Goal: Task Accomplishment & Management: Use online tool/utility

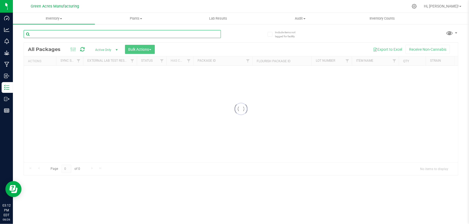
click at [84, 35] on input "text" at bounding box center [122, 34] width 197 height 8
paste input "GA-250825-EM-VKS-HYB-T-THC01"
type input "GA-250825-EM-VKS-HYB-T-THC01"
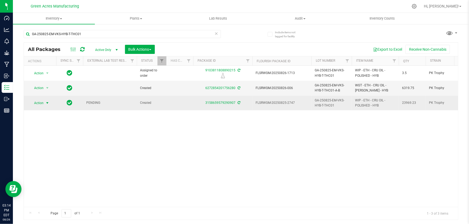
click at [41, 98] on td "Action Action Adjust qty Create package Edit attributes Global inventory Locate…" at bounding box center [40, 103] width 32 height 15
click at [41, 104] on span "Action" at bounding box center [36, 103] width 15 height 8
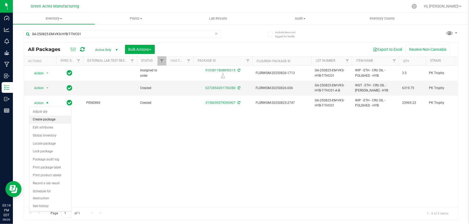
click at [46, 118] on li "Create package" at bounding box center [50, 120] width 41 height 8
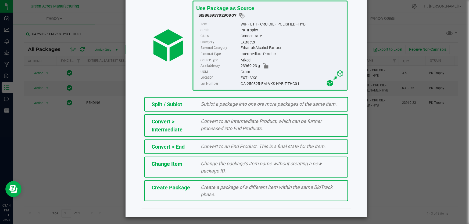
scroll to position [37, 0]
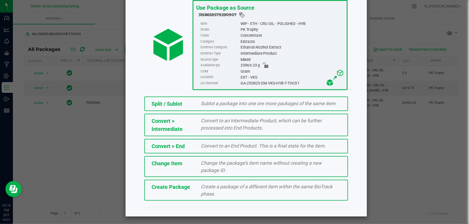
click at [243, 192] on div "Create a package of a different item within the same BioTrack phase." at bounding box center [271, 190] width 148 height 15
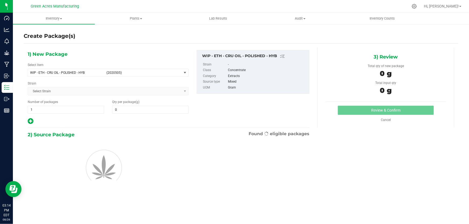
type input "0.0000"
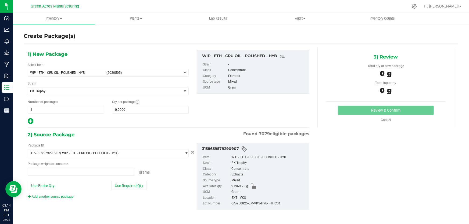
type input "0.0000 g"
click at [71, 73] on span "WIP - ETH - CRU OIL - POLISHED - HYB" at bounding box center [66, 73] width 73 height 4
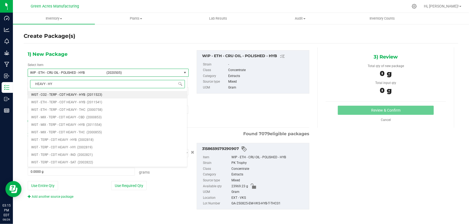
type input "HEAVY - HYB"
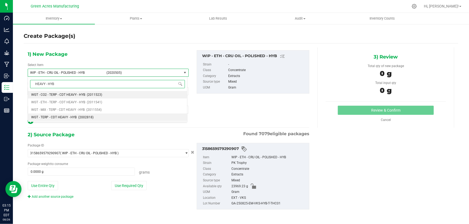
click at [65, 117] on span "WGT - TERP - CDT HEAVY - HYB" at bounding box center [53, 118] width 45 height 4
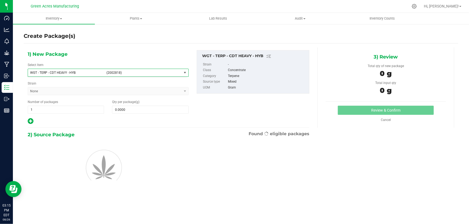
type input "0.0000"
click at [164, 106] on span at bounding box center [150, 110] width 76 height 8
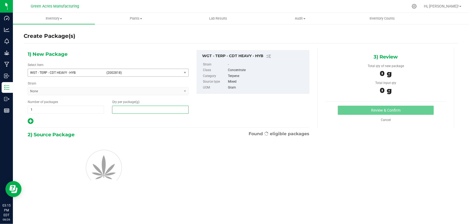
paste input "1089.7"
type input "1089.7"
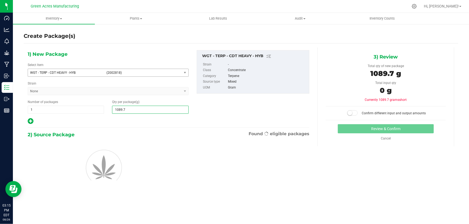
type input "1,089.7000"
click at [279, 108] on div "1) New Package Select Item WGT - TERP - CDT HEAVY - HYB (2002818) WGT - RES OIL…" at bounding box center [169, 87] width 290 height 75
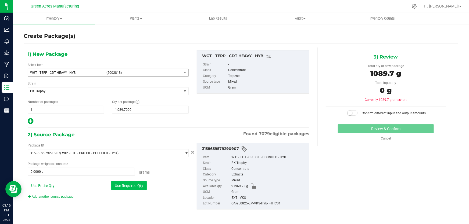
click at [137, 183] on button "Use Required Qty" at bounding box center [128, 185] width 35 height 9
type input "1089.7000 g"
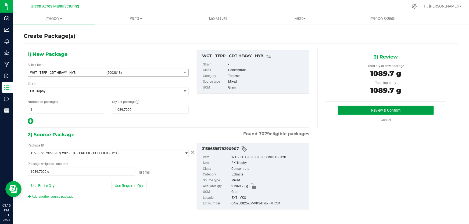
click at [363, 111] on button "Review & Confirm" at bounding box center [386, 110] width 96 height 9
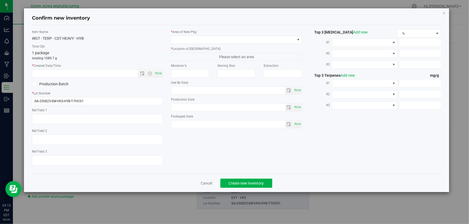
type textarea "EXT"
click at [120, 102] on input "GA-250825-EM-VKS-HYB-T-THC01" at bounding box center [97, 101] width 131 height 8
type input "GA-250825-EM-VKS-HYB-T-THC01-HT"
click at [108, 116] on textarea at bounding box center [97, 119] width 131 height 10
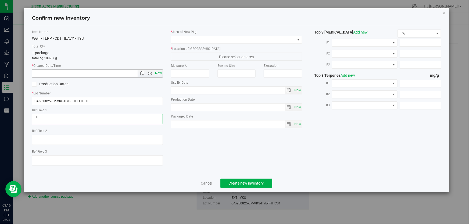
type textarea "HT"
click at [160, 73] on span "Now" at bounding box center [158, 74] width 9 height 8
type input "[DATE] 3:15 PM"
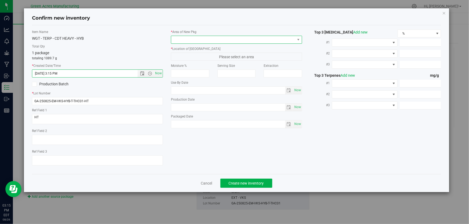
click at [197, 36] on span at bounding box center [233, 40] width 124 height 8
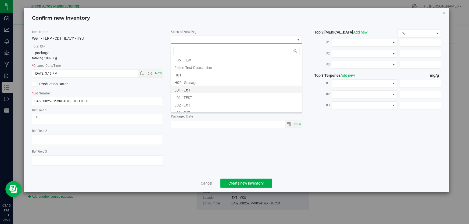
scroll to position [73, 0]
click at [179, 107] on li "L03 - EXT" at bounding box center [236, 109] width 131 height 8
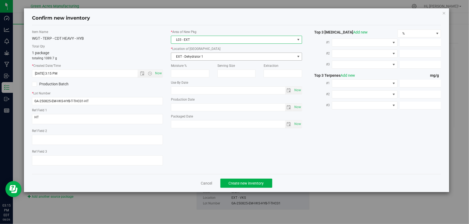
click at [201, 58] on span "EXT - Dehydrator 1" at bounding box center [233, 57] width 124 height 8
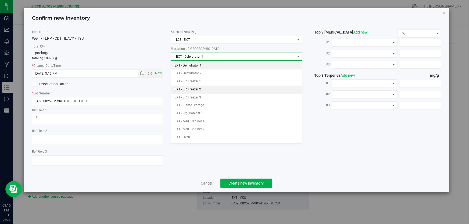
click at [201, 92] on li "EXT - EP. Freezer 2" at bounding box center [236, 90] width 131 height 8
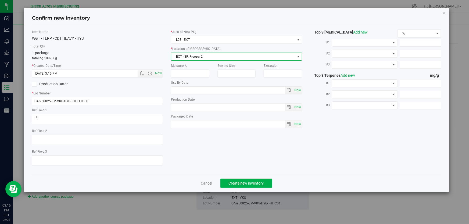
click at [134, 40] on div "WGT - TERP - CDT HEAVY - HYB" at bounding box center [97, 39] width 131 height 6
click at [257, 183] on span "Create new inventory" at bounding box center [246, 183] width 35 height 4
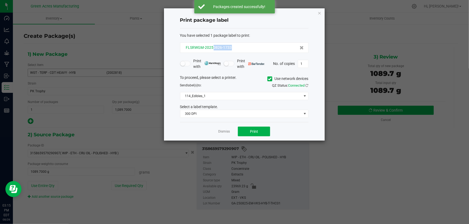
drag, startPoint x: 233, startPoint y: 48, endPoint x: 212, endPoint y: 48, distance: 20.7
click at [212, 48] on div "FLSRWGM-20250826-1733" at bounding box center [244, 48] width 119 height 6
copy span "0826-1733"
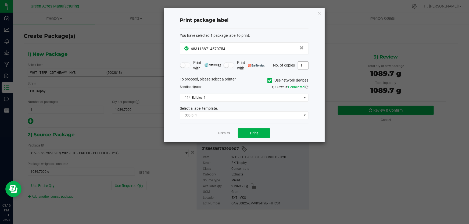
click at [305, 65] on input "1" at bounding box center [303, 66] width 10 height 8
type input "3"
click at [257, 130] on button "Print" at bounding box center [254, 133] width 32 height 10
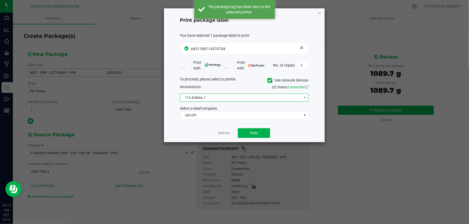
click at [225, 98] on span "114_Edibles_1" at bounding box center [240, 98] width 121 height 8
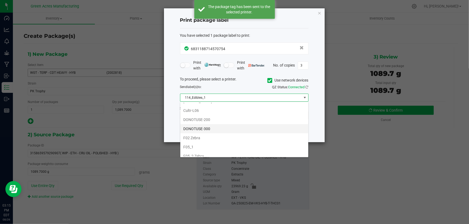
scroll to position [171, 0]
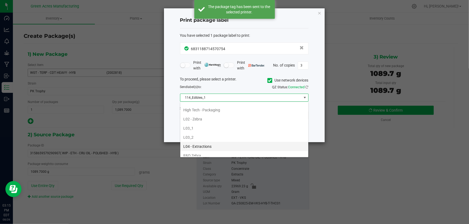
click at [198, 144] on li "L04 - Extractions" at bounding box center [244, 146] width 128 height 9
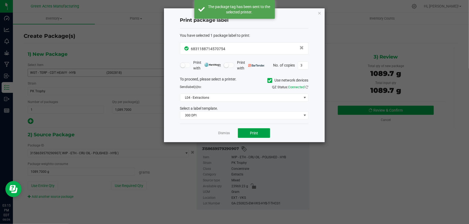
click at [249, 130] on button "Print" at bounding box center [254, 133] width 32 height 10
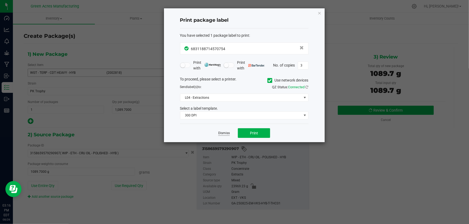
click at [223, 132] on link "Dismiss" at bounding box center [224, 133] width 12 height 5
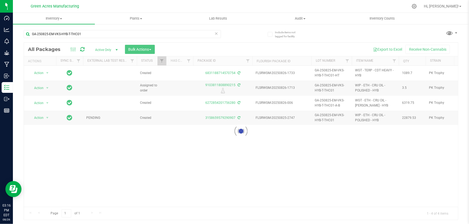
click at [239, 151] on div at bounding box center [241, 131] width 434 height 177
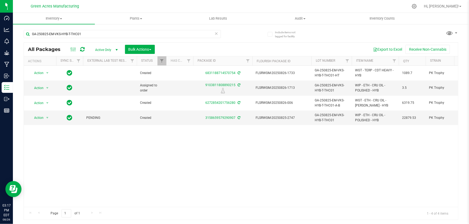
click at [247, 146] on div "Action Action Adjust qty Create package Edit attributes Global inventory Locate…" at bounding box center [241, 136] width 434 height 141
click at [43, 116] on span "Action" at bounding box center [36, 118] width 15 height 8
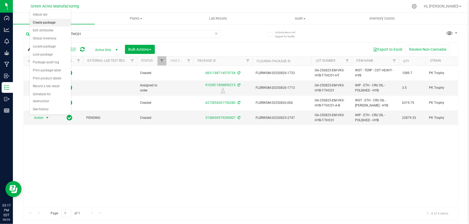
click at [50, 21] on li "Create package" at bounding box center [50, 23] width 41 height 8
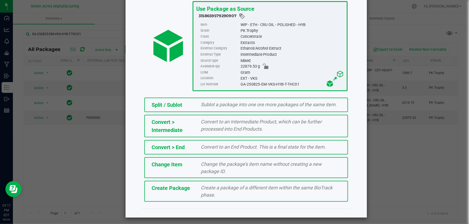
scroll to position [37, 0]
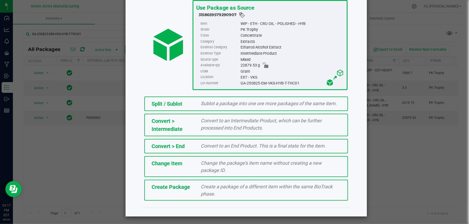
click at [223, 195] on div "Create a package of a different item within the same BioTrack phase." at bounding box center [271, 190] width 148 height 15
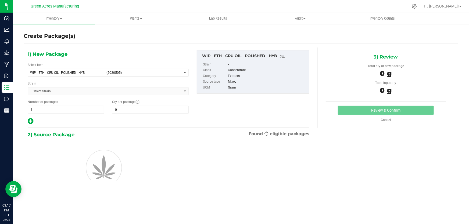
type input "0.0000"
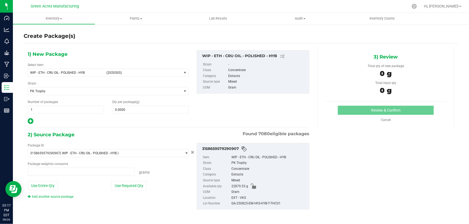
type input "0.0000 g"
click at [84, 73] on span "WIP - ETH - CRU OIL - POLISHED - HYB" at bounding box center [66, 73] width 73 height 4
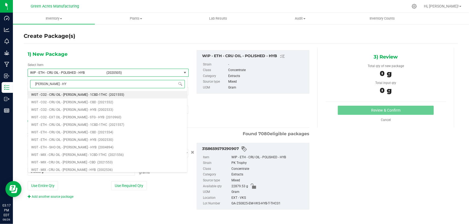
type input "[PERSON_NAME] - HYB"
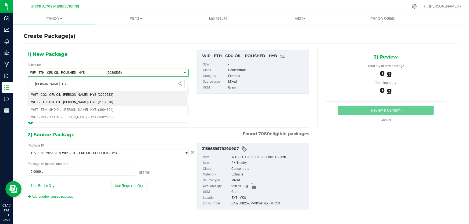
click at [71, 101] on span "WGT - ETH - CRU OIL - [PERSON_NAME] - HYB" at bounding box center [63, 102] width 65 height 4
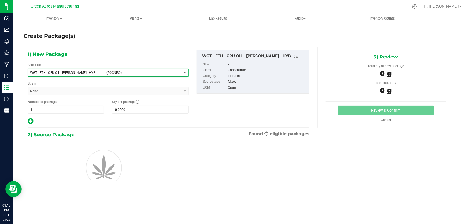
type input "0.0000"
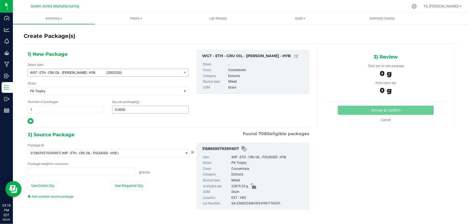
type input "0.0000 g"
click at [145, 109] on span at bounding box center [150, 110] width 76 height 8
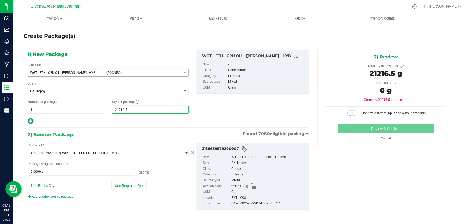
type input "21216.58"
type input "21,216.5800"
click at [143, 124] on div at bounding box center [108, 121] width 161 height 7
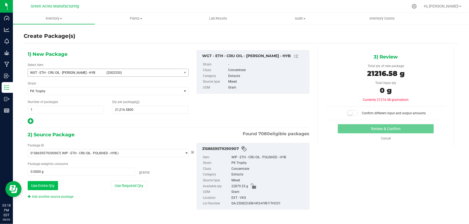
click at [53, 187] on button "Use Entire Qty" at bounding box center [43, 185] width 30 height 9
type input "22879.5300 g"
click at [351, 111] on span at bounding box center [352, 112] width 11 height 5
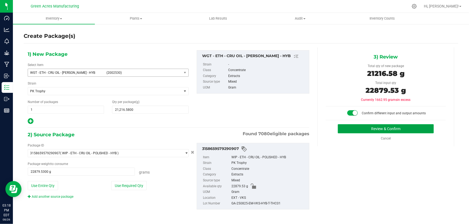
click at [349, 129] on button "Review & Confirm" at bounding box center [386, 128] width 96 height 9
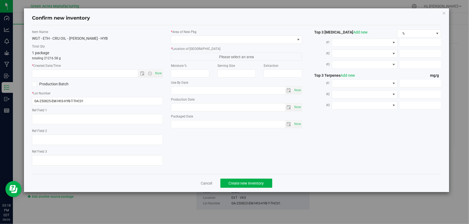
type textarea "EXT"
click at [96, 97] on input "GA-250825-EM-VKS-HYB-T-THC01" at bounding box center [97, 101] width 131 height 8
type input "GA-250825-EM-VKS-HYB-T-THC01-(C-I)"
click at [55, 122] on textarea at bounding box center [97, 119] width 131 height 10
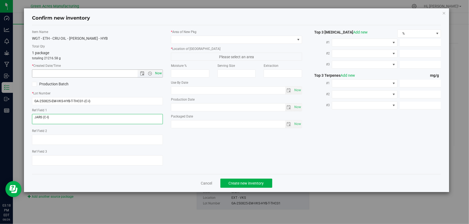
type textarea "JARS (C-I)"
click at [158, 73] on span "Now" at bounding box center [158, 74] width 9 height 8
type input "[DATE] 3:18 PM"
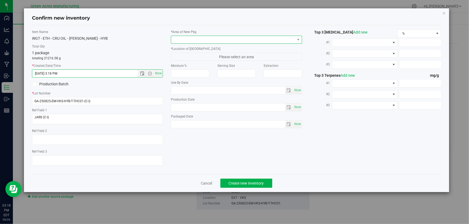
click at [201, 38] on span at bounding box center [233, 40] width 124 height 8
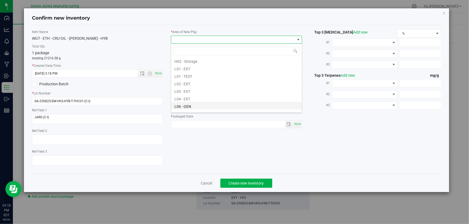
scroll to position [98, 0]
click at [192, 91] on li "L04 - EXT" at bounding box center [236, 92] width 131 height 8
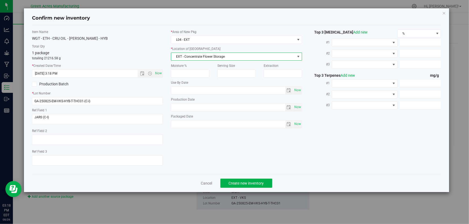
click at [207, 58] on span "EXT - Concentrate Flower Storage" at bounding box center [233, 57] width 124 height 8
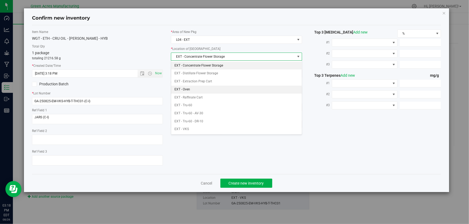
click at [195, 90] on li "EXT - Oven" at bounding box center [236, 90] width 131 height 8
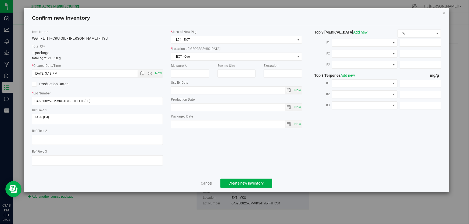
click at [153, 49] on div "Total Qty 1 package totaling 21216.58 g" at bounding box center [97, 52] width 131 height 17
click at [242, 184] on span "Create new inventory" at bounding box center [246, 183] width 35 height 4
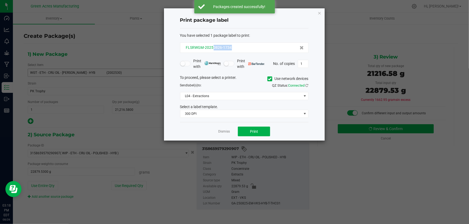
drag, startPoint x: 231, startPoint y: 46, endPoint x: 214, endPoint y: 48, distance: 17.5
click at [214, 48] on div "FLSRWGM-20250826-1734" at bounding box center [244, 48] width 119 height 6
copy span "0826-1734"
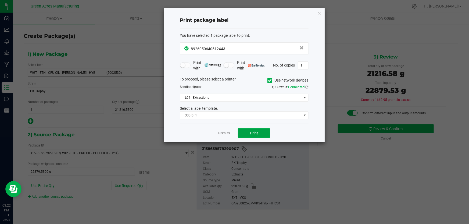
click at [256, 131] on span "Print" at bounding box center [254, 133] width 8 height 4
click at [224, 134] on link "Dismiss" at bounding box center [224, 133] width 12 height 5
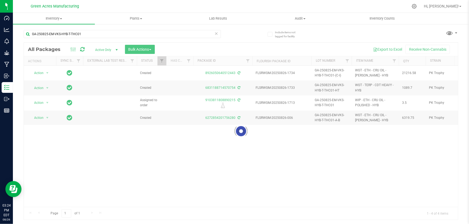
click at [206, 161] on div at bounding box center [241, 131] width 434 height 177
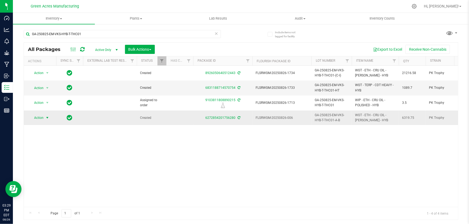
click at [47, 117] on span "select" at bounding box center [47, 118] width 4 height 4
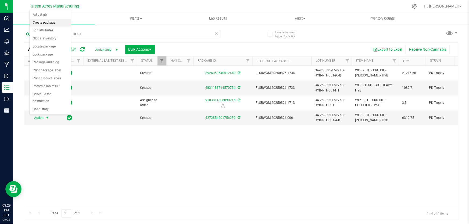
click at [45, 22] on li "Create package" at bounding box center [50, 23] width 41 height 8
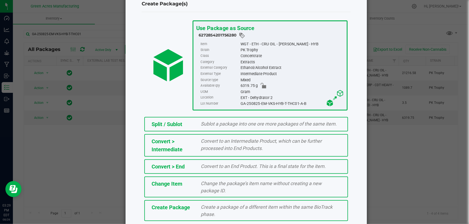
scroll to position [37, 0]
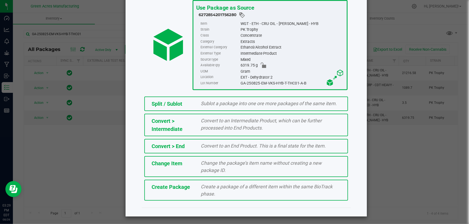
click at [253, 185] on span "Create a package of a different item within the same BioTrack phase." at bounding box center [267, 190] width 132 height 13
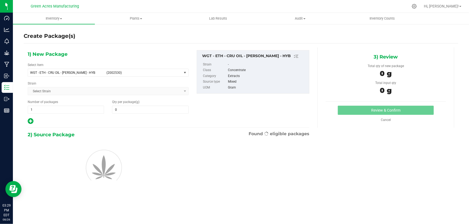
type input "0.0000"
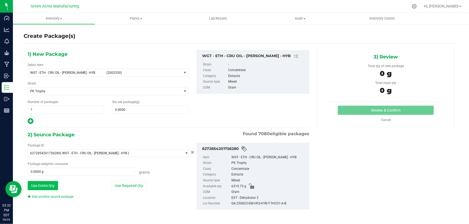
click at [51, 186] on button "Use Entire Qty" at bounding box center [43, 185] width 30 height 9
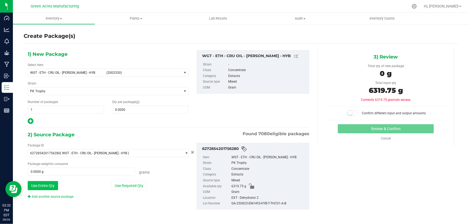
type input "6319.7500 g"
click at [57, 197] on link "Add another source package" at bounding box center [51, 197] width 46 height 4
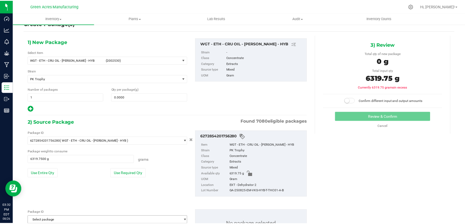
scroll to position [41, 0]
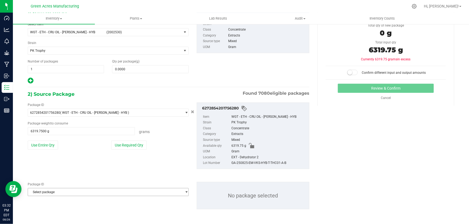
click at [89, 191] on span "Select package" at bounding box center [105, 193] width 154 height 8
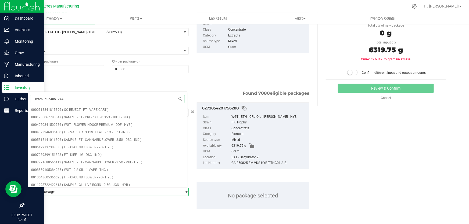
type input "8926050640512443"
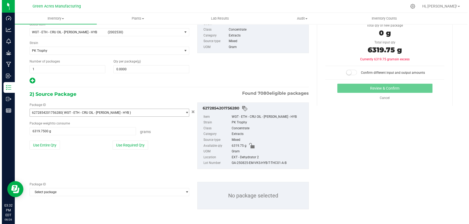
scroll to position [0, 0]
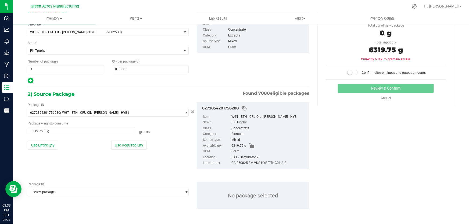
click at [56, 196] on div "Package ID Select package 8926050640512443 No package selected" at bounding box center [169, 196] width 290 height 36
click at [60, 189] on span "Select package" at bounding box center [105, 193] width 154 height 8
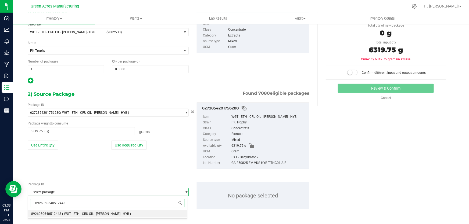
click at [51, 212] on span "8926050640512443" at bounding box center [46, 214] width 30 height 4
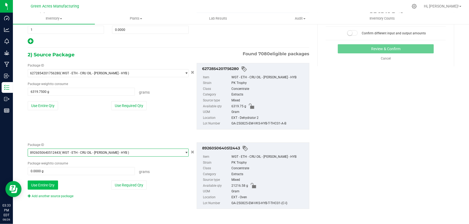
click at [47, 188] on button "Use Entire Qty" at bounding box center [43, 185] width 30 height 9
type input "21216.5800 g"
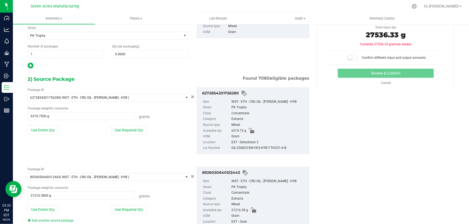
scroll to position [0, 0]
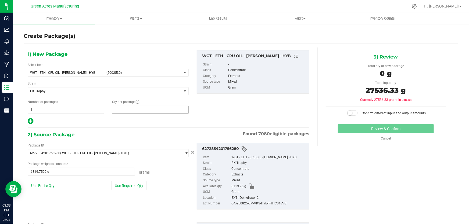
click at [151, 110] on span at bounding box center [150, 110] width 76 height 8
type input "0.0000"
type input "0"
click at [161, 111] on span at bounding box center [150, 110] width 76 height 8
type input "27536.33"
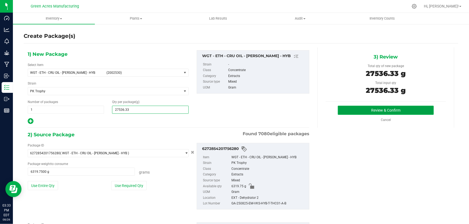
type input "27,536.3300"
click at [343, 110] on button "Review & Confirm" at bounding box center [386, 110] width 96 height 9
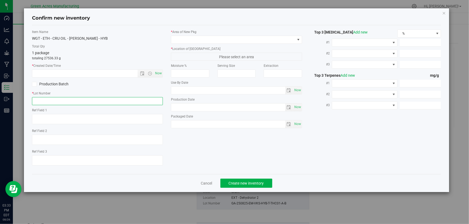
click at [99, 100] on input "text" at bounding box center [97, 101] width 131 height 8
paste input "GA-250826-EM-VKS-HYB-D-THC01"
type input "GA-250826-EM-VKS-HYB-D-THC01"
click at [159, 72] on span "Now" at bounding box center [158, 74] width 9 height 8
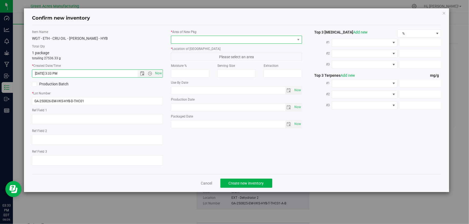
click at [188, 37] on span at bounding box center [233, 40] width 124 height 8
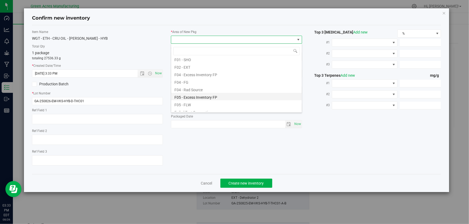
scroll to position [98, 0]
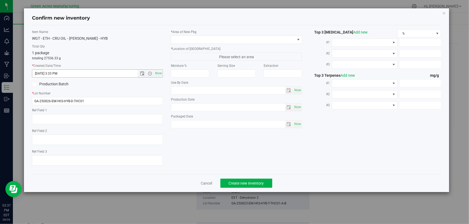
drag, startPoint x: 159, startPoint y: 73, endPoint x: 177, endPoint y: 52, distance: 27.7
click at [159, 73] on span "Now" at bounding box center [158, 74] width 9 height 8
type input "[DATE] 3:37 PM"
click at [184, 38] on span at bounding box center [233, 40] width 124 height 8
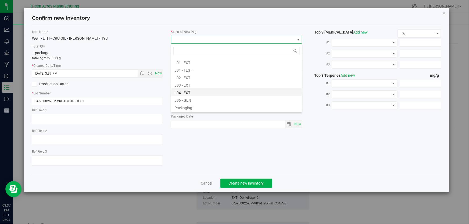
click at [183, 90] on li "L04 - EXT" at bounding box center [236, 92] width 131 height 8
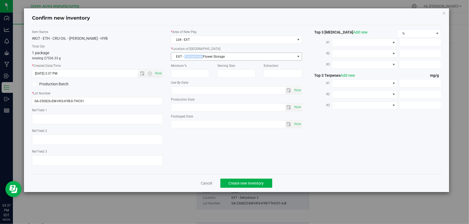
click at [194, 55] on span "EXT - Concentrate Flower Storage" at bounding box center [233, 57] width 124 height 8
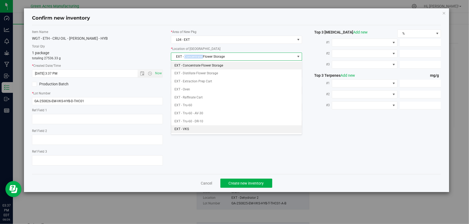
click at [188, 129] on li "EXT - VKS" at bounding box center [236, 129] width 131 height 8
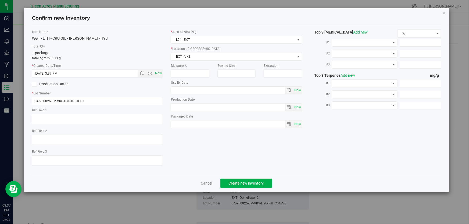
click at [136, 47] on label "Total Qty" at bounding box center [97, 46] width 131 height 5
click at [247, 185] on span "Create new inventory" at bounding box center [246, 183] width 35 height 4
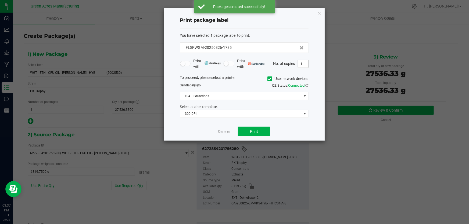
click at [304, 66] on input "1" at bounding box center [303, 64] width 10 height 8
type input "5"
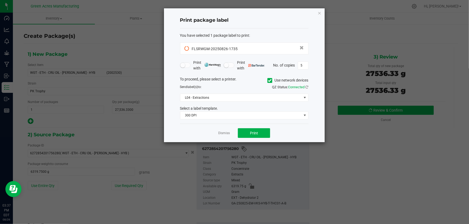
click at [278, 34] on div "You have selected 1 package label to print :" at bounding box center [244, 36] width 128 height 6
click at [241, 132] on button "Print" at bounding box center [254, 133] width 32 height 10
click at [222, 134] on link "Dismiss" at bounding box center [224, 133] width 12 height 5
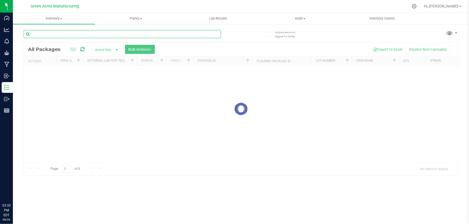
click at [89, 37] on input "text" at bounding box center [122, 34] width 197 height 8
paste input "GA-250825-EM-VKS-HYB-T-THC01"
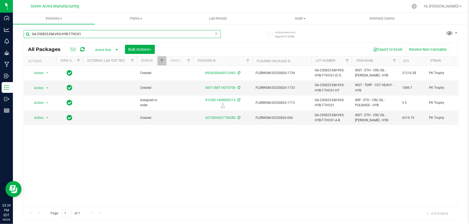
type input "GA-250825-EM-VKS-HYB-T-THC01"
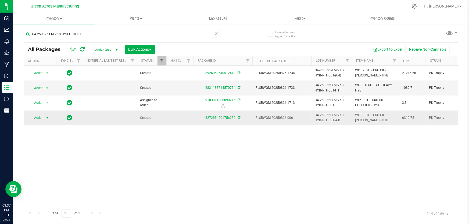
click at [41, 116] on span "Action" at bounding box center [36, 118] width 15 height 8
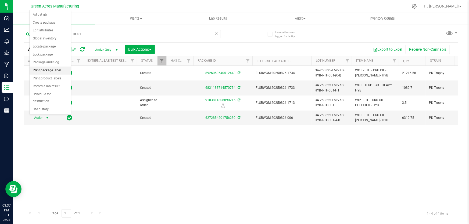
click at [49, 69] on li "Print package label" at bounding box center [50, 71] width 41 height 8
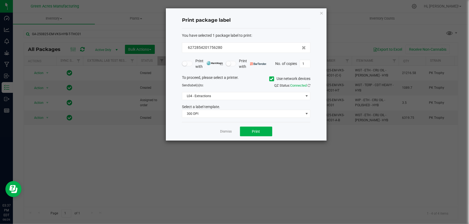
click at [255, 119] on div "You have selected 1 package label to print : 6272854201756280 Print with Print …" at bounding box center [246, 75] width 128 height 94
click at [252, 131] on span "Print" at bounding box center [256, 131] width 8 height 4
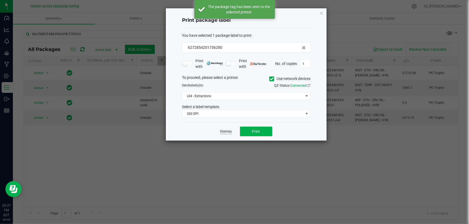
click at [230, 132] on link "Dismiss" at bounding box center [226, 131] width 12 height 5
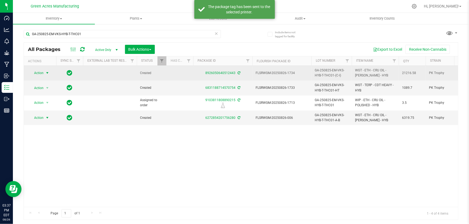
click at [45, 70] on span "select" at bounding box center [47, 73] width 7 height 8
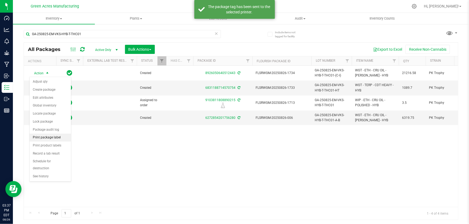
click at [54, 139] on li "Print package label" at bounding box center [50, 138] width 41 height 8
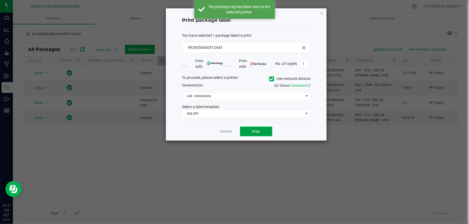
click at [251, 133] on button "Print" at bounding box center [256, 132] width 32 height 10
click at [222, 133] on link "Dismiss" at bounding box center [226, 131] width 12 height 5
